Goal: Transaction & Acquisition: Purchase product/service

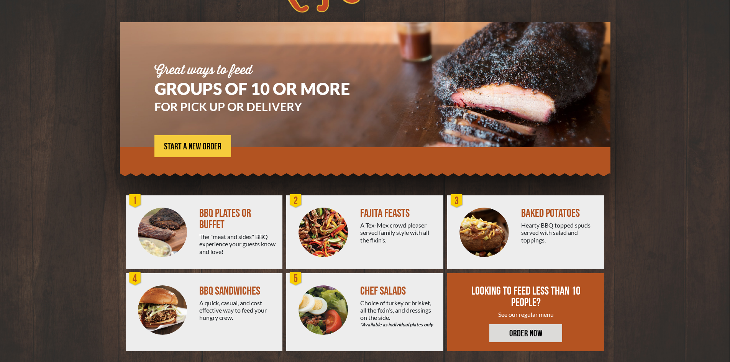
scroll to position [42, 0]
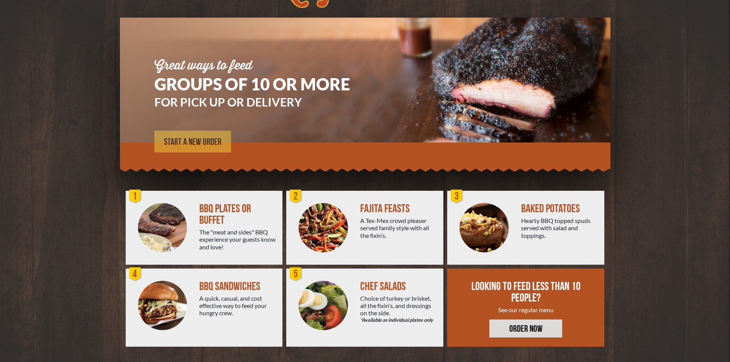
click at [190, 143] on span "START A NEW ORDER" at bounding box center [192, 142] width 57 height 9
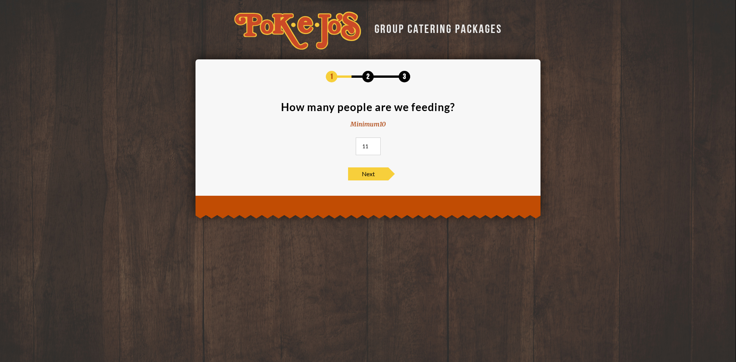
click at [372, 145] on input "11" at bounding box center [368, 147] width 25 height 18
drag, startPoint x: 370, startPoint y: 146, endPoint x: 340, endPoint y: 150, distance: 30.1
click at [340, 150] on section "How many people are we feeding? Minimum 10 11" at bounding box center [368, 131] width 322 height 58
type input "95"
click at [373, 173] on span "Next" at bounding box center [368, 173] width 40 height 13
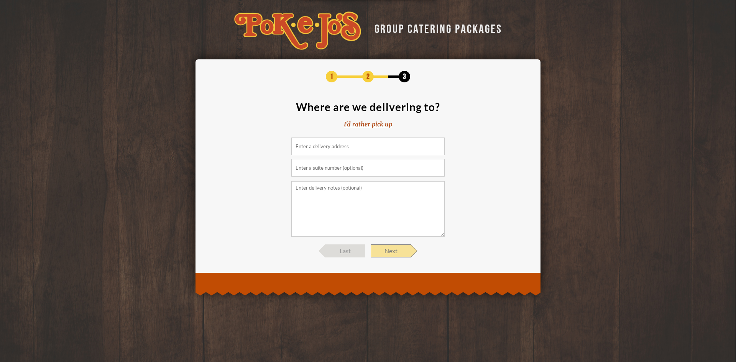
click at [388, 249] on span "Next" at bounding box center [391, 251] width 40 height 13
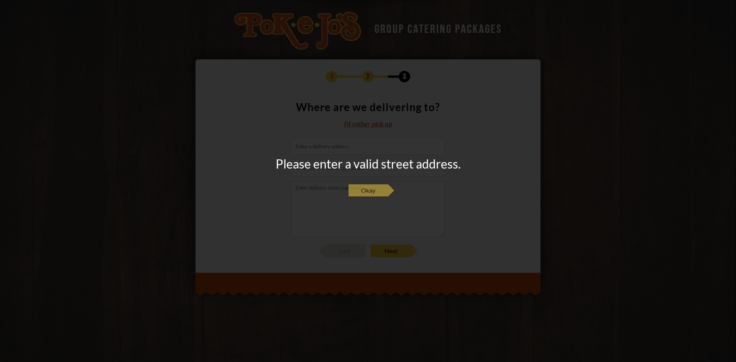
click at [375, 196] on span "Okay" at bounding box center [368, 190] width 40 height 13
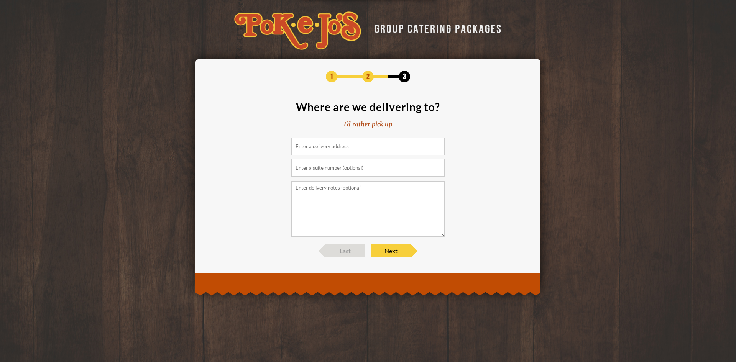
click at [366, 147] on input at bounding box center [367, 147] width 153 height 18
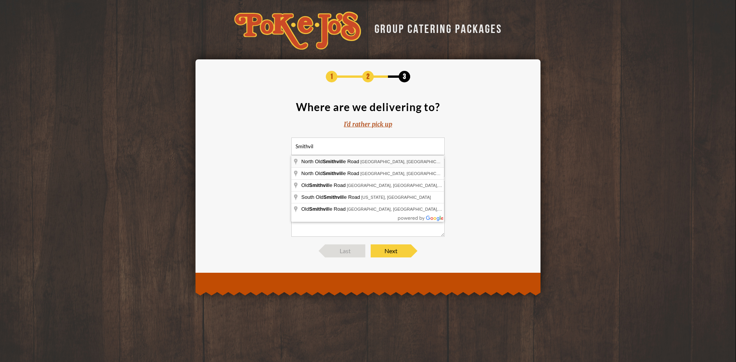
type input "[GEOGRAPHIC_DATA], [GEOGRAPHIC_DATA], [GEOGRAPHIC_DATA]"
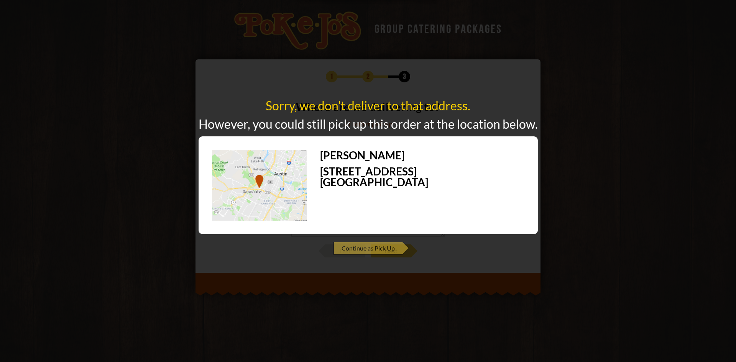
click at [364, 253] on span "Continue as Pick Up" at bounding box center [367, 248] width 69 height 13
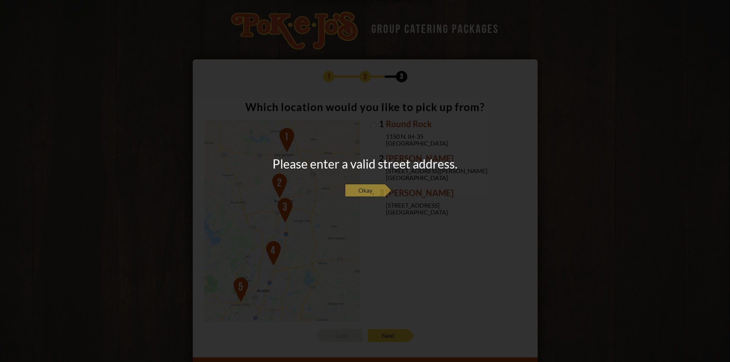
click at [367, 191] on span "Okay" at bounding box center [365, 190] width 40 height 13
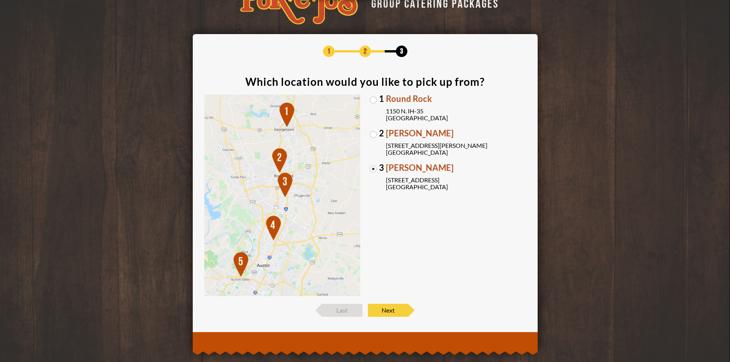
scroll to position [26, 0]
click at [235, 259] on img at bounding box center [282, 195] width 156 height 202
click at [388, 307] on span "Next" at bounding box center [388, 310] width 40 height 13
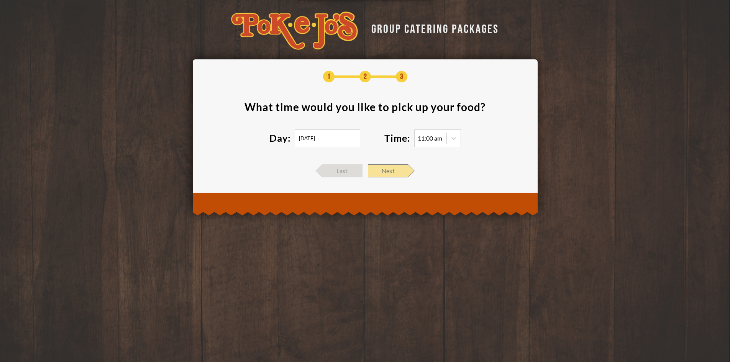
scroll to position [0, 0]
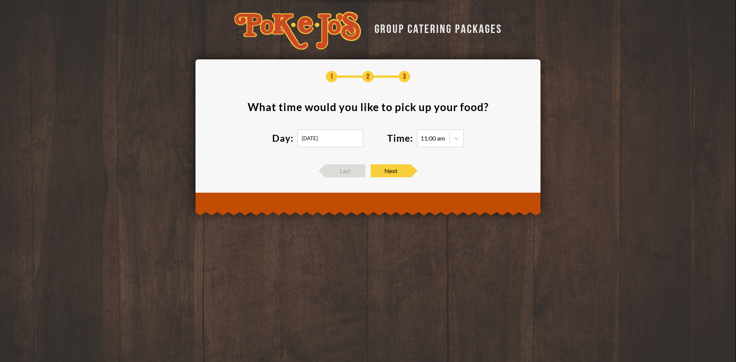
click at [350, 137] on input "[DATE]" at bounding box center [330, 139] width 66 height 18
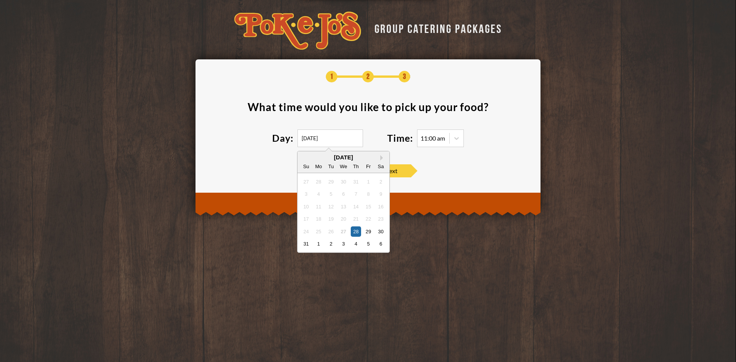
click at [379, 159] on div "[DATE]" at bounding box center [343, 157] width 92 height 6
click at [381, 158] on button "Next Month" at bounding box center [382, 157] width 5 height 5
click at [381, 158] on div "[DATE]" at bounding box center [343, 157] width 92 height 6
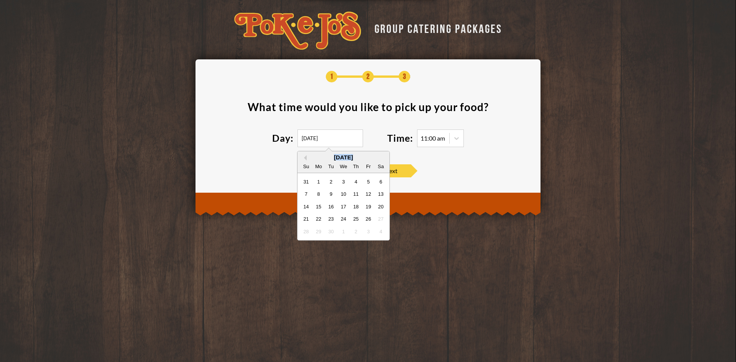
click at [381, 158] on div "[DATE]" at bounding box center [343, 157] width 92 height 6
click at [381, 156] on div "[DATE]" at bounding box center [343, 157] width 92 height 6
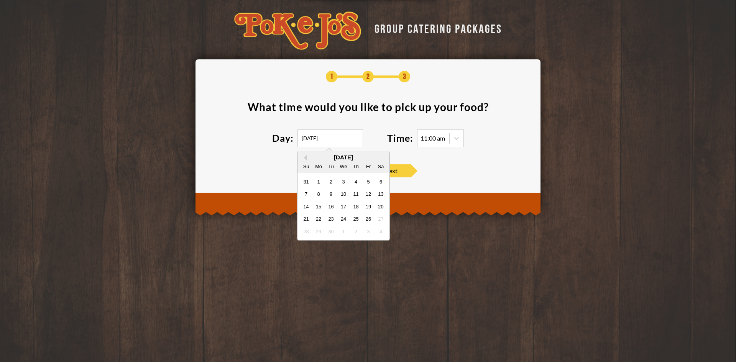
click at [381, 158] on div "[DATE]" at bounding box center [343, 157] width 92 height 6
click at [304, 156] on button "Previous Month" at bounding box center [303, 157] width 5 height 5
click at [371, 243] on div "5" at bounding box center [368, 244] width 10 height 10
type input "[DATE]"
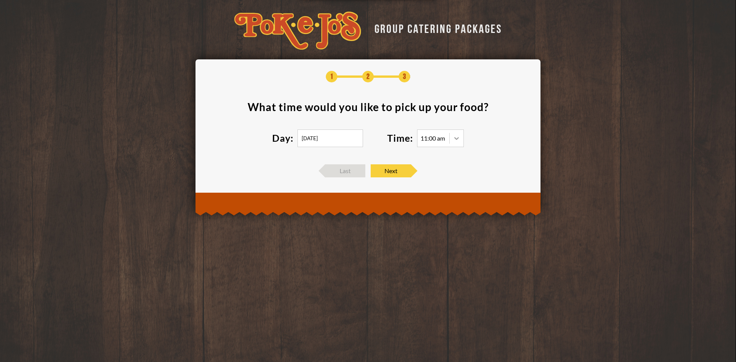
click at [452, 140] on div at bounding box center [457, 138] width 14 height 14
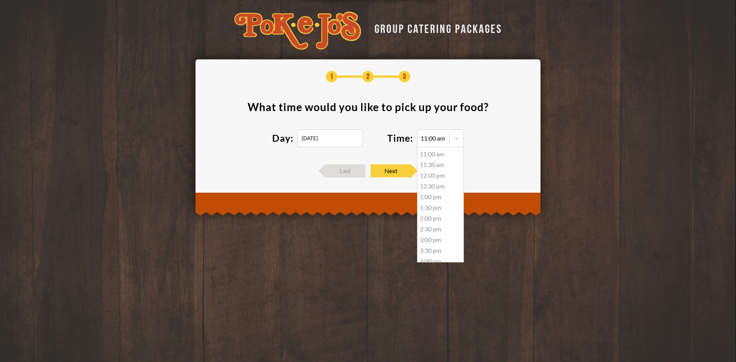
click at [437, 174] on div "12:00 pm" at bounding box center [440, 175] width 46 height 11
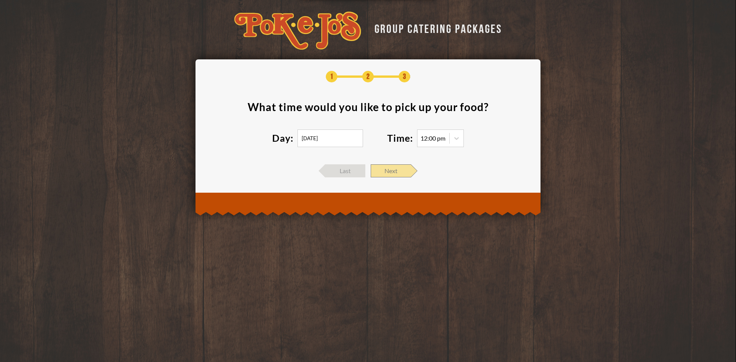
click at [404, 172] on span "Next" at bounding box center [391, 170] width 40 height 13
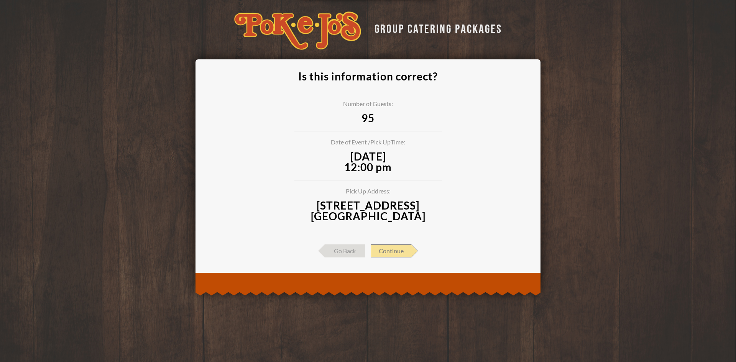
click at [391, 249] on span "Continue" at bounding box center [391, 251] width 41 height 13
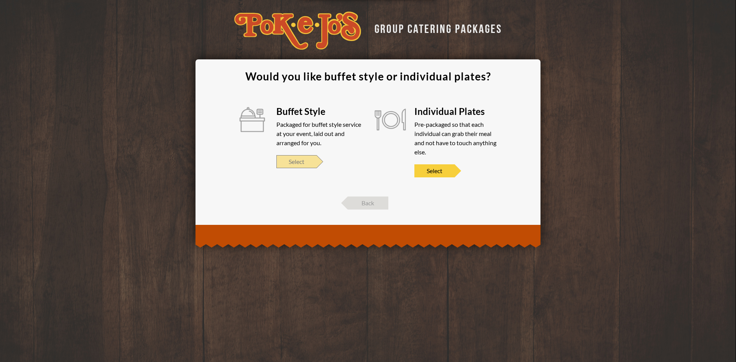
click at [312, 164] on span "Select" at bounding box center [296, 161] width 40 height 13
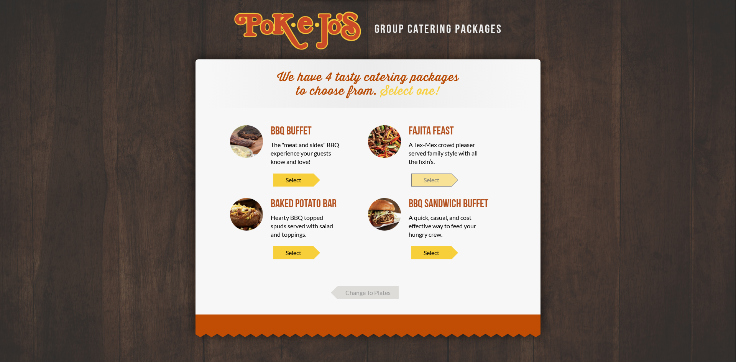
click at [446, 182] on span "Select" at bounding box center [431, 180] width 40 height 13
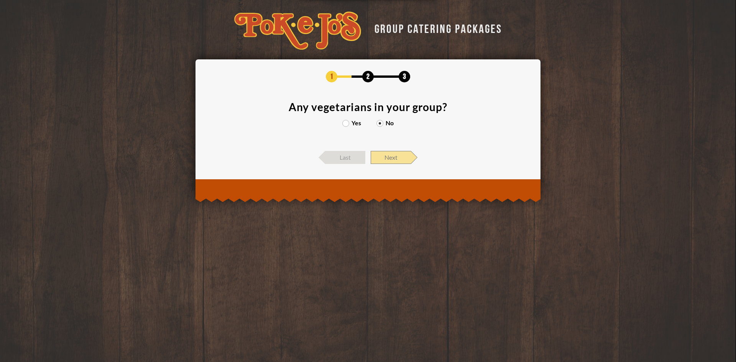
click at [398, 157] on span "Next" at bounding box center [391, 157] width 40 height 13
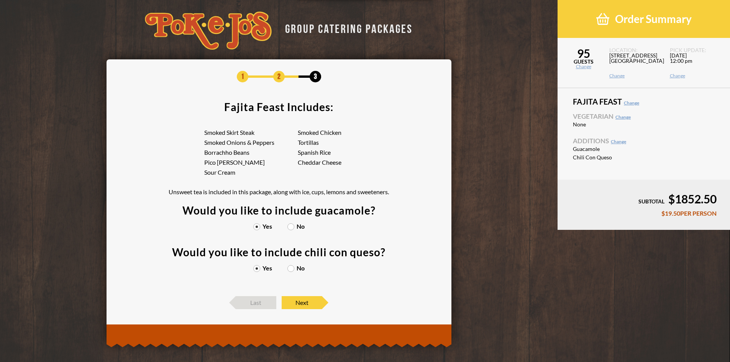
click at [290, 227] on label "No" at bounding box center [295, 226] width 17 height 6
click at [0, 0] on input "No" at bounding box center [0, 0] width 0 height 0
click at [258, 228] on label "Yes" at bounding box center [262, 226] width 19 height 6
click at [0, 0] on input "Yes" at bounding box center [0, 0] width 0 height 0
click at [291, 228] on label "No" at bounding box center [295, 226] width 17 height 6
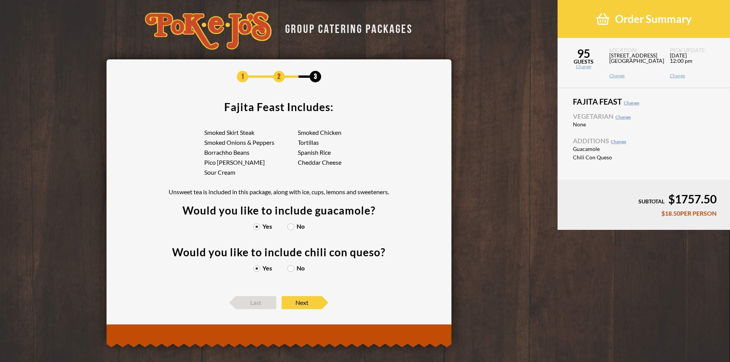
click at [0, 0] on input "No" at bounding box center [0, 0] width 0 height 0
click at [256, 226] on label "Yes" at bounding box center [262, 226] width 19 height 6
click at [0, 0] on input "Yes" at bounding box center [0, 0] width 0 height 0
click at [290, 226] on label "No" at bounding box center [295, 226] width 17 height 6
click at [0, 0] on input "No" at bounding box center [0, 0] width 0 height 0
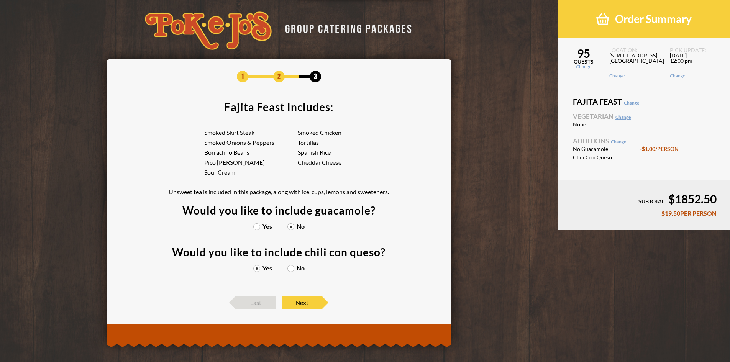
click at [258, 227] on label "Yes" at bounding box center [262, 226] width 19 height 6
click at [0, 0] on input "Yes" at bounding box center [0, 0] width 0 height 0
click at [290, 226] on label "No" at bounding box center [295, 226] width 17 height 6
click at [0, 0] on input "No" at bounding box center [0, 0] width 0 height 0
click at [290, 267] on label "No" at bounding box center [295, 268] width 17 height 6
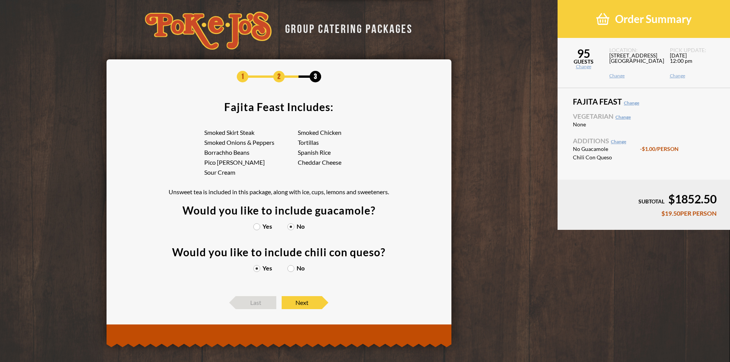
click at [0, 0] on input "No" at bounding box center [0, 0] width 0 height 0
click at [258, 225] on label "Yes" at bounding box center [262, 226] width 19 height 6
click at [0, 0] on input "Yes" at bounding box center [0, 0] width 0 height 0
click at [258, 268] on label "Yes" at bounding box center [262, 268] width 19 height 6
click at [0, 0] on input "Yes" at bounding box center [0, 0] width 0 height 0
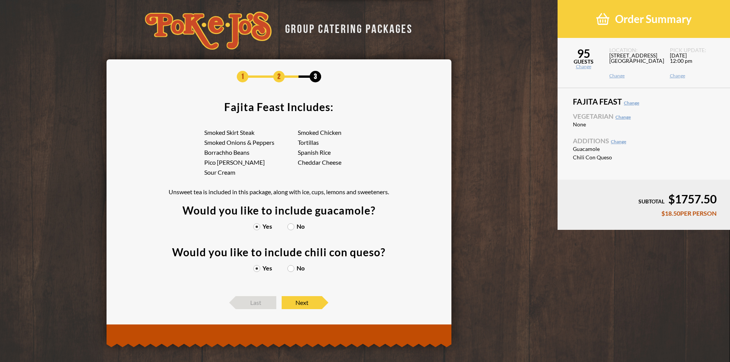
click at [289, 268] on label "No" at bounding box center [295, 268] width 17 height 6
click at [0, 0] on input "No" at bounding box center [0, 0] width 0 height 0
click at [289, 224] on label "No" at bounding box center [295, 226] width 17 height 6
click at [0, 0] on input "No" at bounding box center [0, 0] width 0 height 0
click at [262, 270] on label "Yes" at bounding box center [262, 268] width 19 height 6
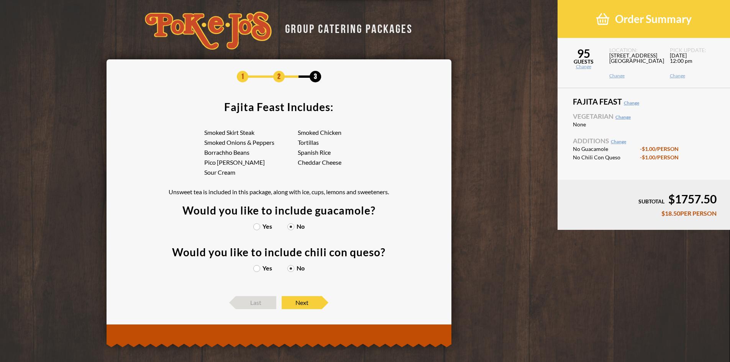
click at [0, 0] on input "Yes" at bounding box center [0, 0] width 0 height 0
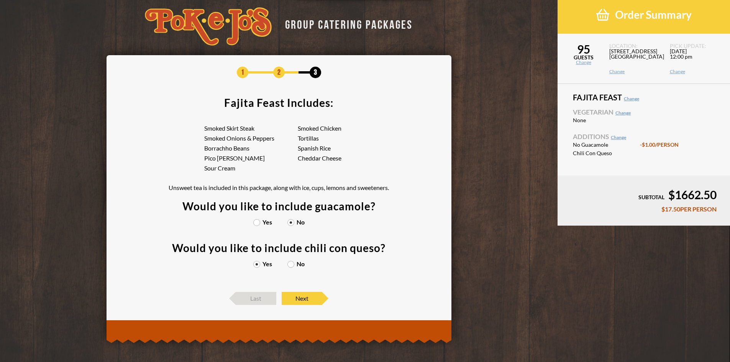
scroll to position [5, 0]
